Goal: Task Accomplishment & Management: Complete application form

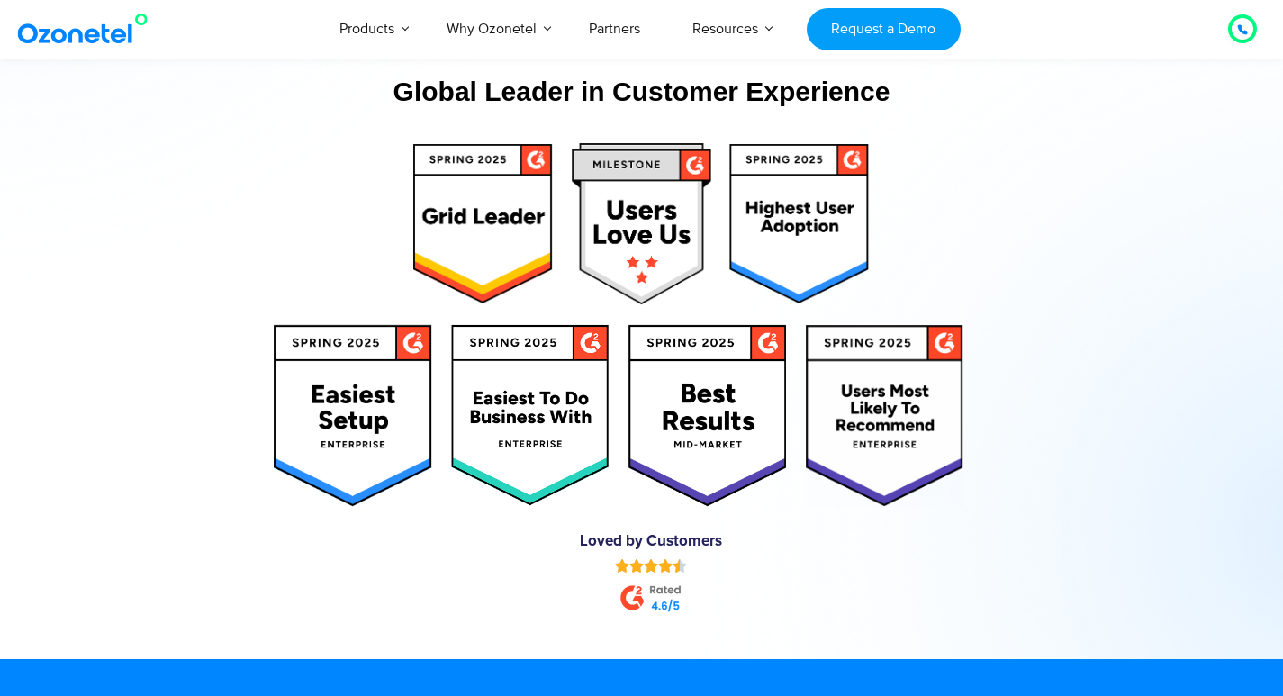
scroll to position [8391, 0]
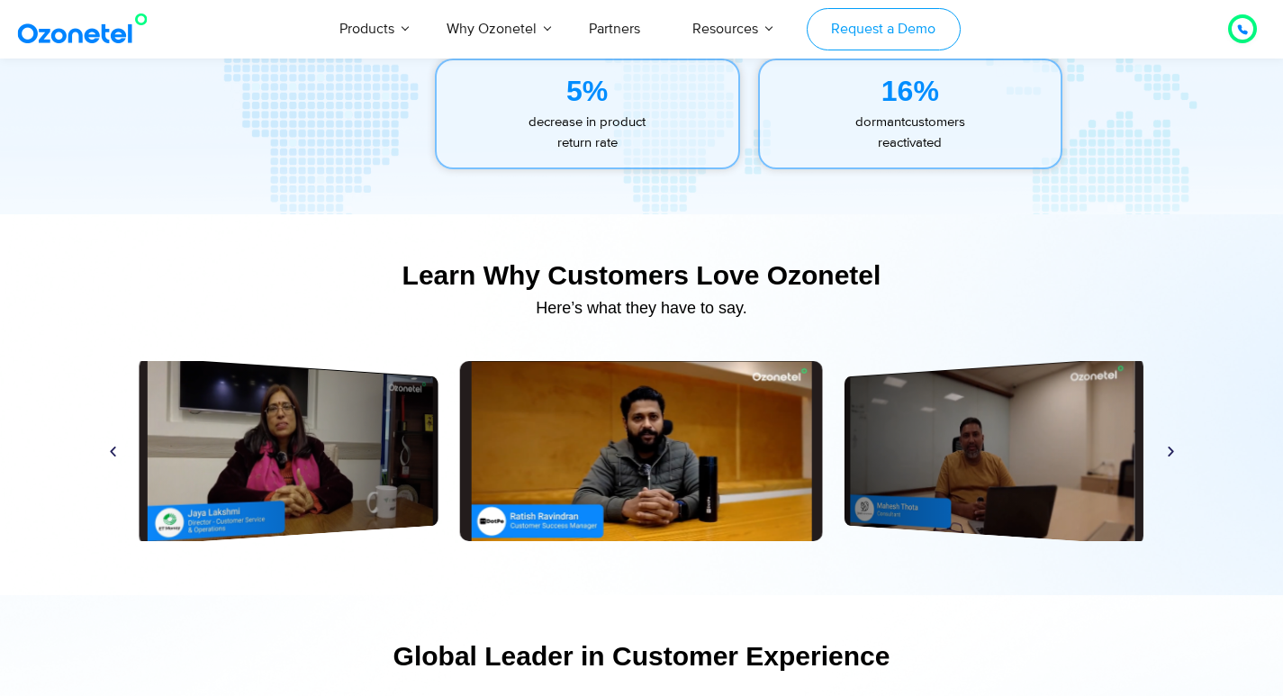
click at [865, 23] on link "Request a Demo" at bounding box center [884, 29] width 154 height 42
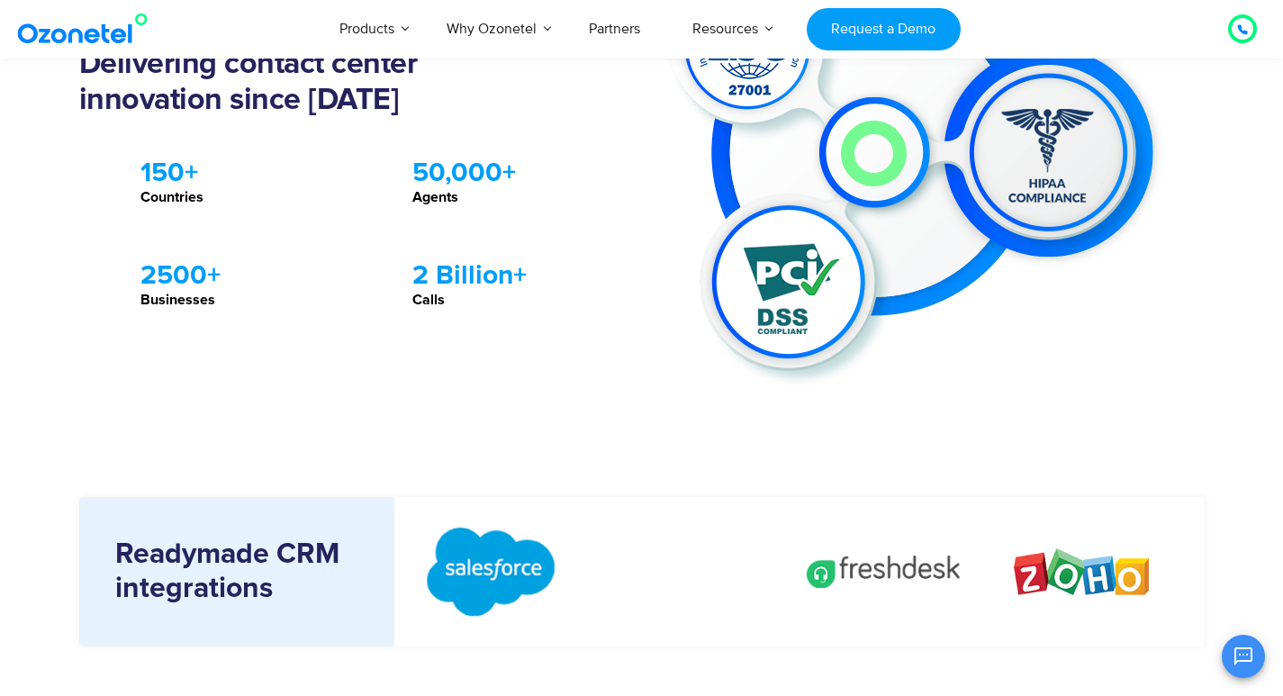
scroll to position [2914, 0]
